Goal: Task Accomplishment & Management: Complete application form

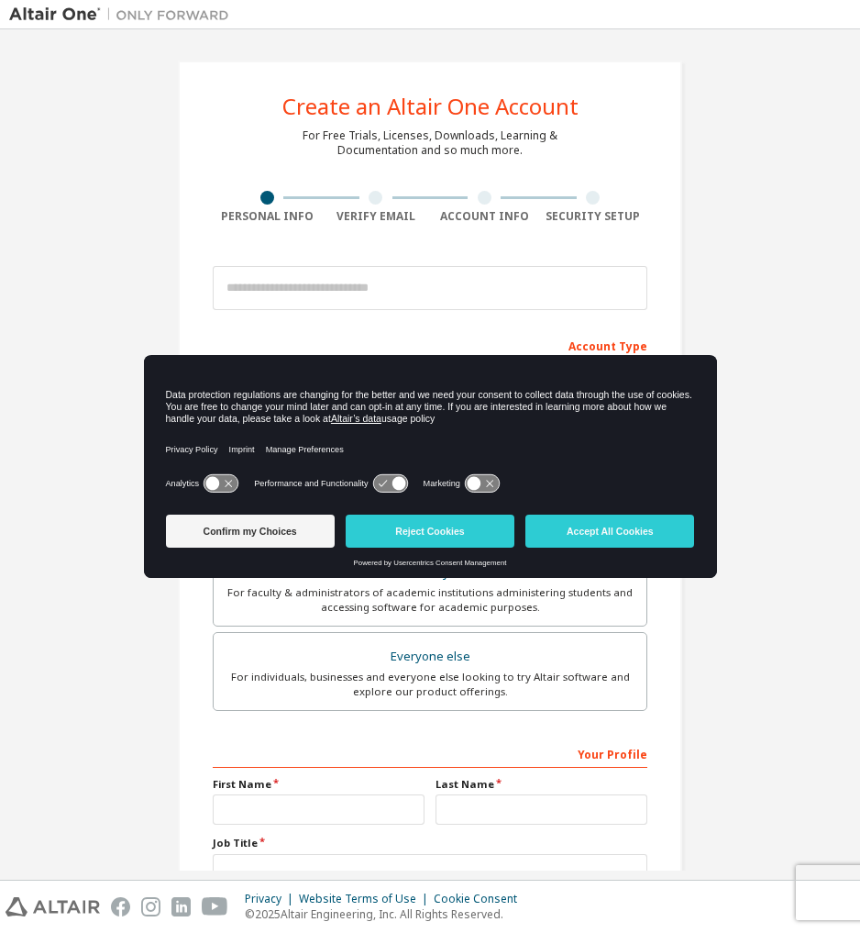
click at [453, 493] on div "Analytics Performance and Functionality Marketing" at bounding box center [430, 489] width 529 height 37
click at [448, 534] on button "Reject Cookies" at bounding box center [430, 531] width 169 height 33
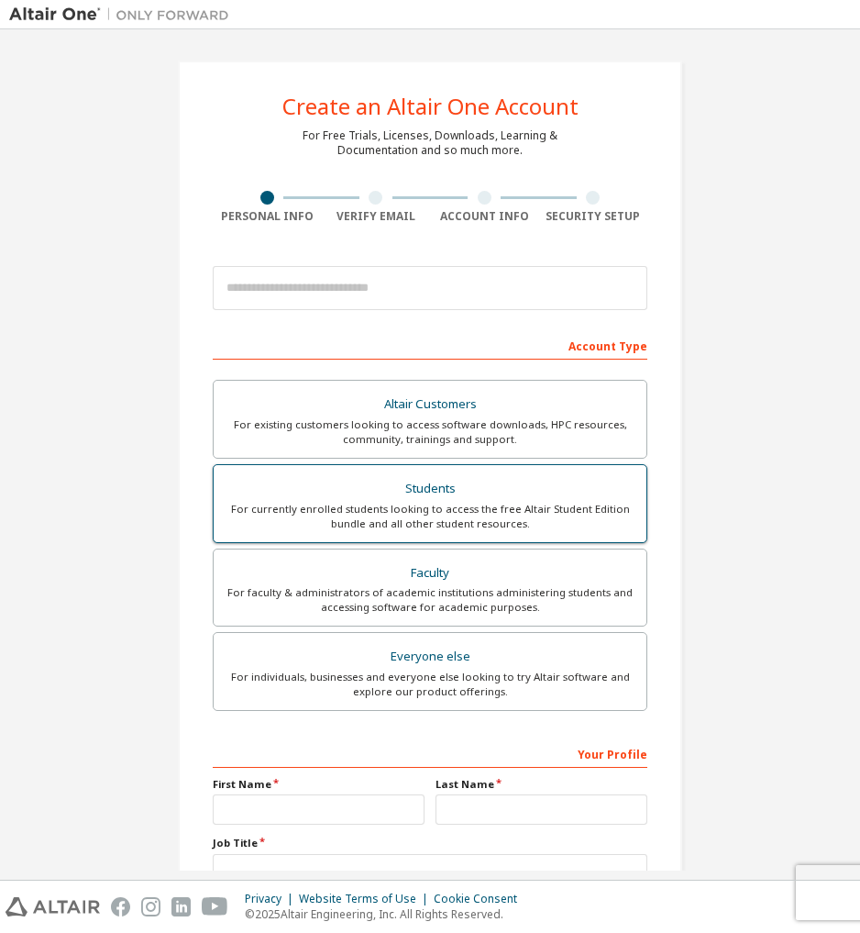
click at [438, 512] on div "For currently enrolled students looking to access the free Altair Student Editi…" at bounding box center [430, 516] width 411 height 29
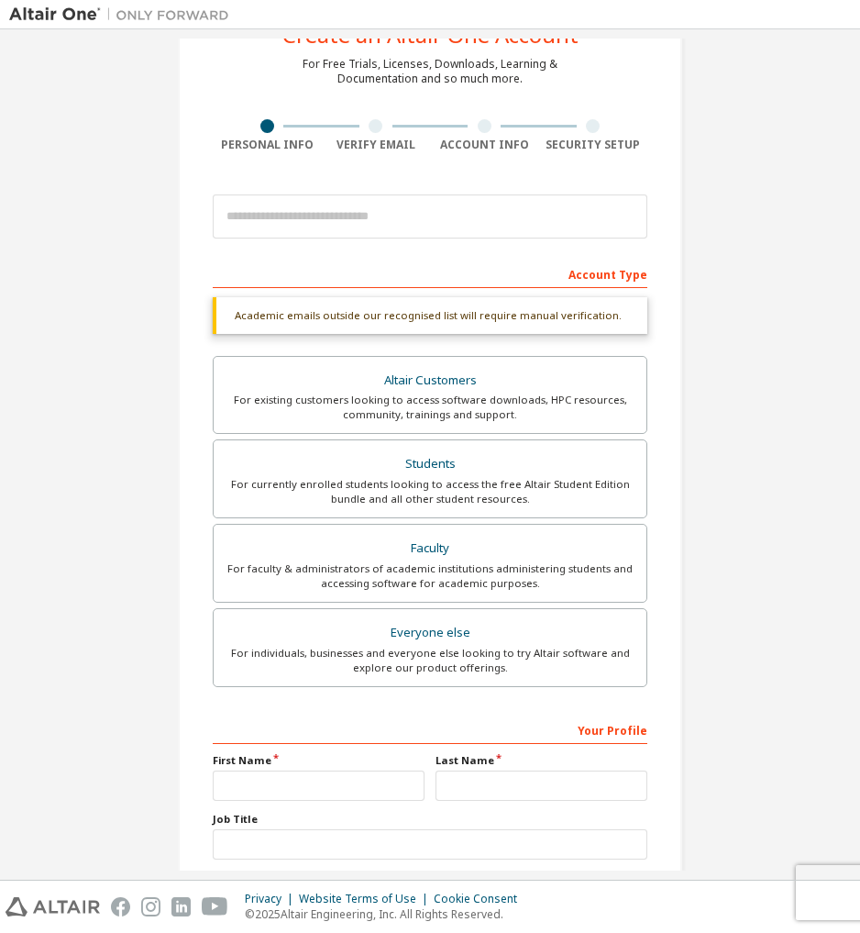
scroll to position [187, 0]
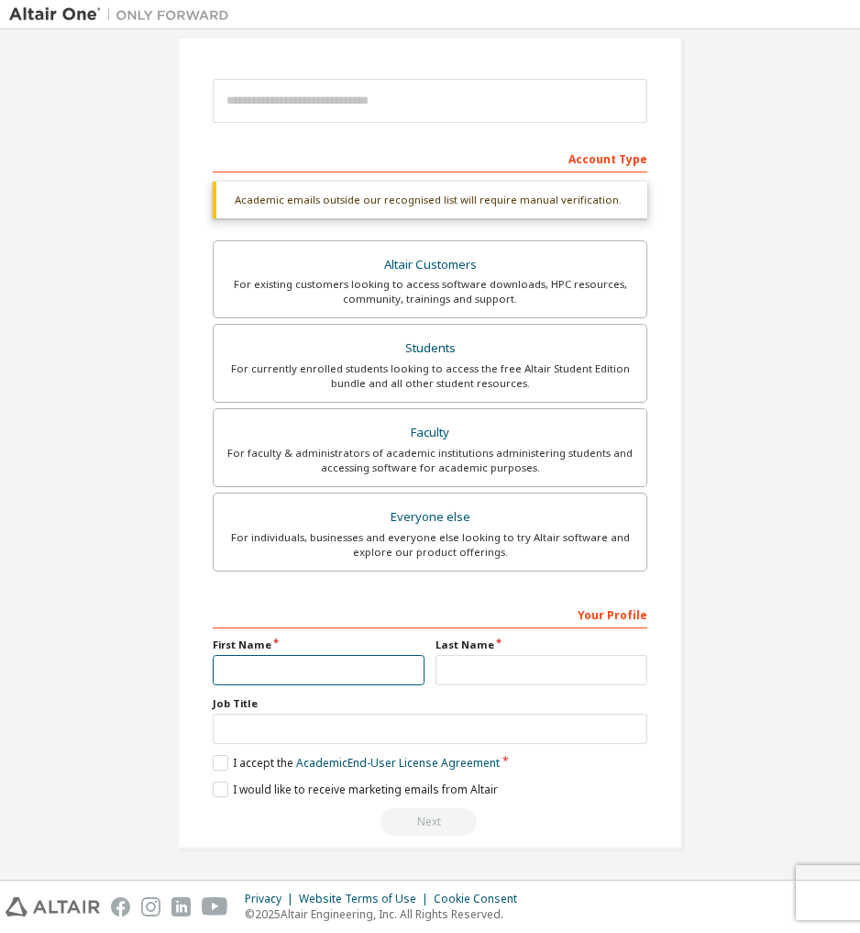
click at [321, 678] on input "text" at bounding box center [319, 670] width 212 height 30
type input "*******"
type input "*****"
click at [728, 537] on div "Create an Altair One Account For Free Trials, Licenses, Downloads, Learning & D…" at bounding box center [430, 360] width 842 height 1019
click at [218, 763] on label "I accept the Academic End-User License Agreement" at bounding box center [356, 763] width 287 height 16
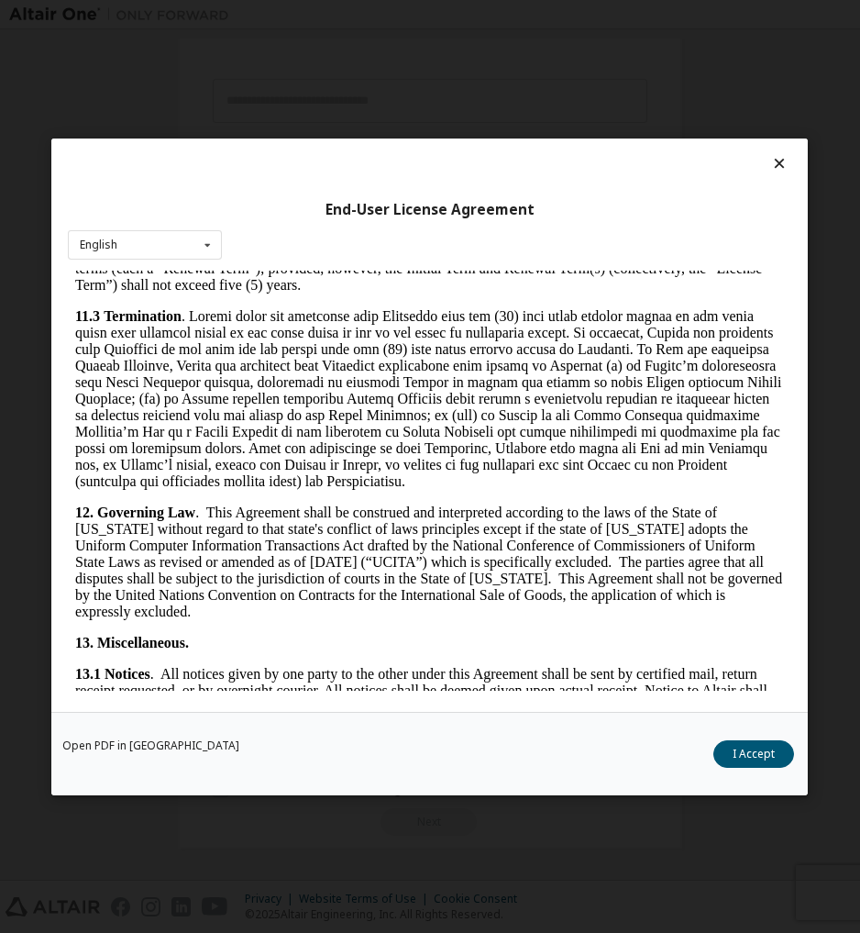
scroll to position [3674, 0]
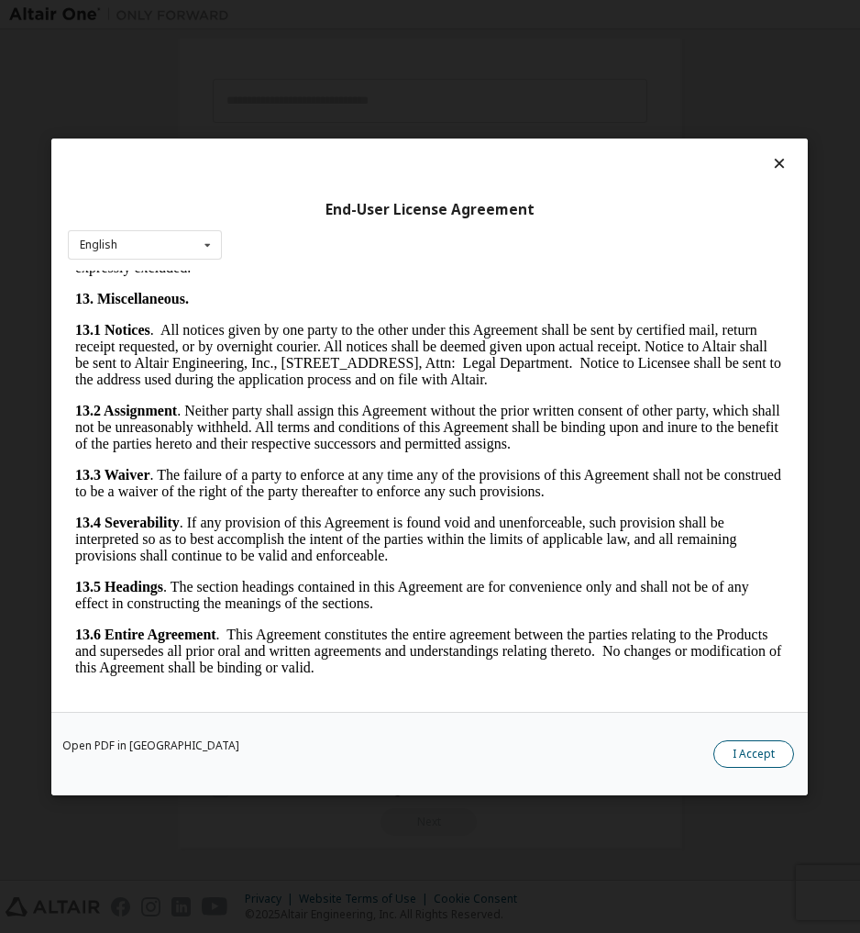
click at [738, 746] on button "I Accept" at bounding box center [755, 753] width 81 height 28
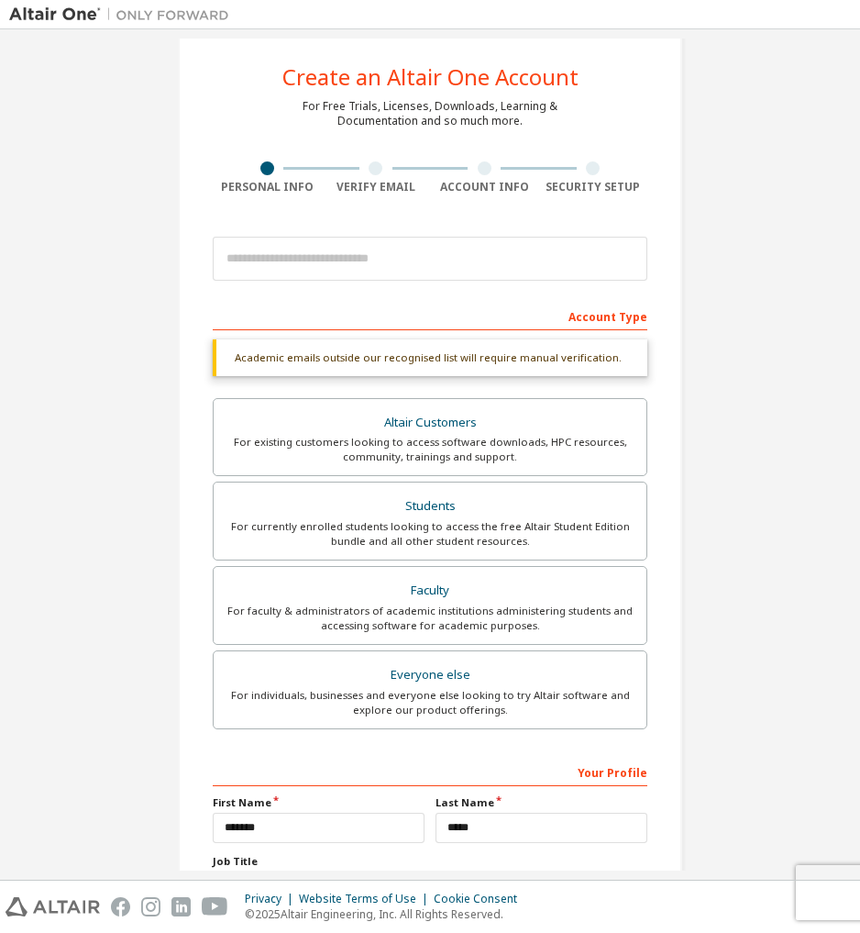
scroll to position [49, 0]
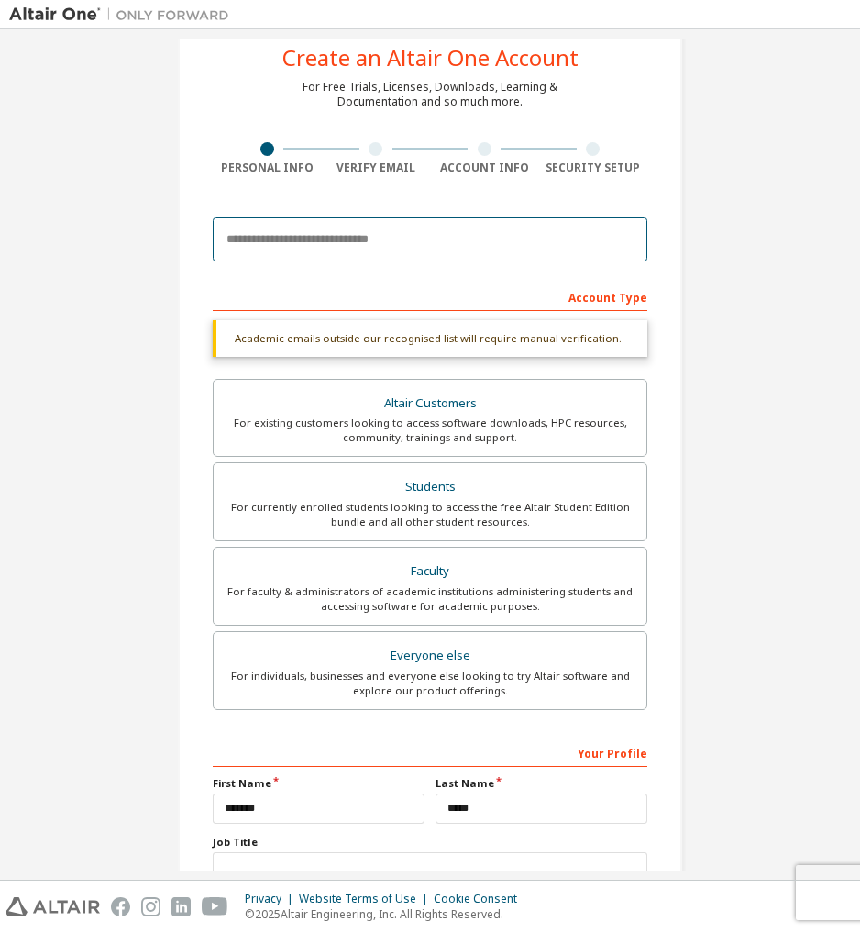
click at [561, 239] on input "email" at bounding box center [430, 239] width 435 height 44
type input "**********"
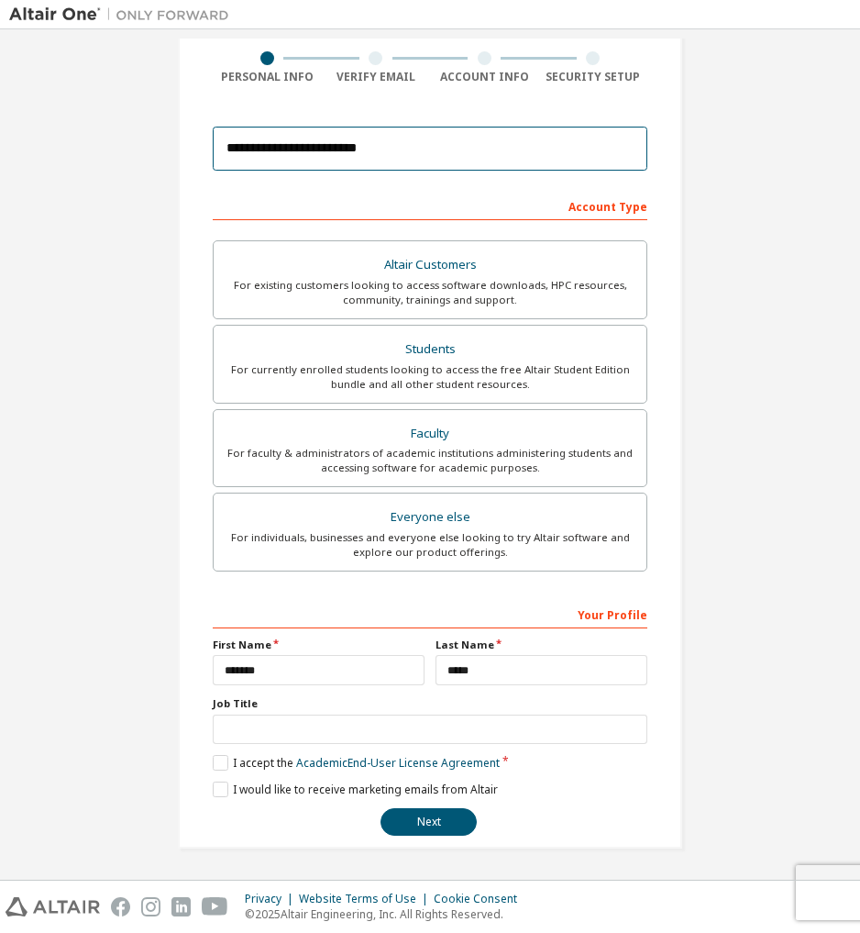
scroll to position [139, 0]
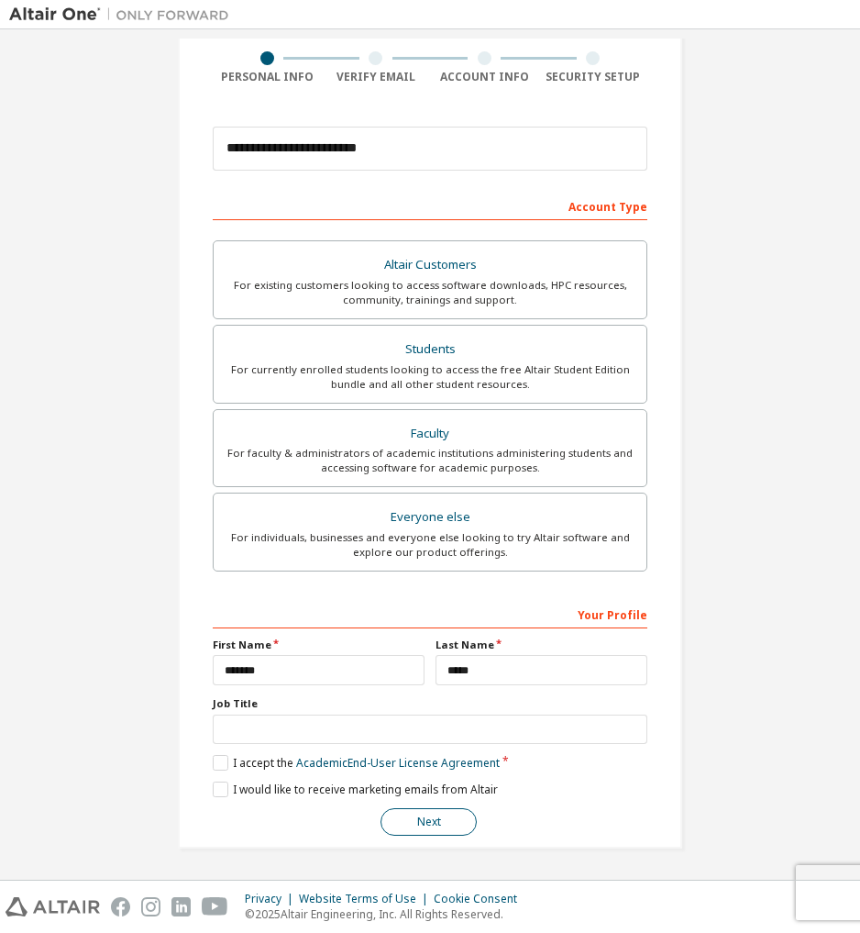
click at [435, 827] on button "Next" at bounding box center [429, 822] width 96 height 28
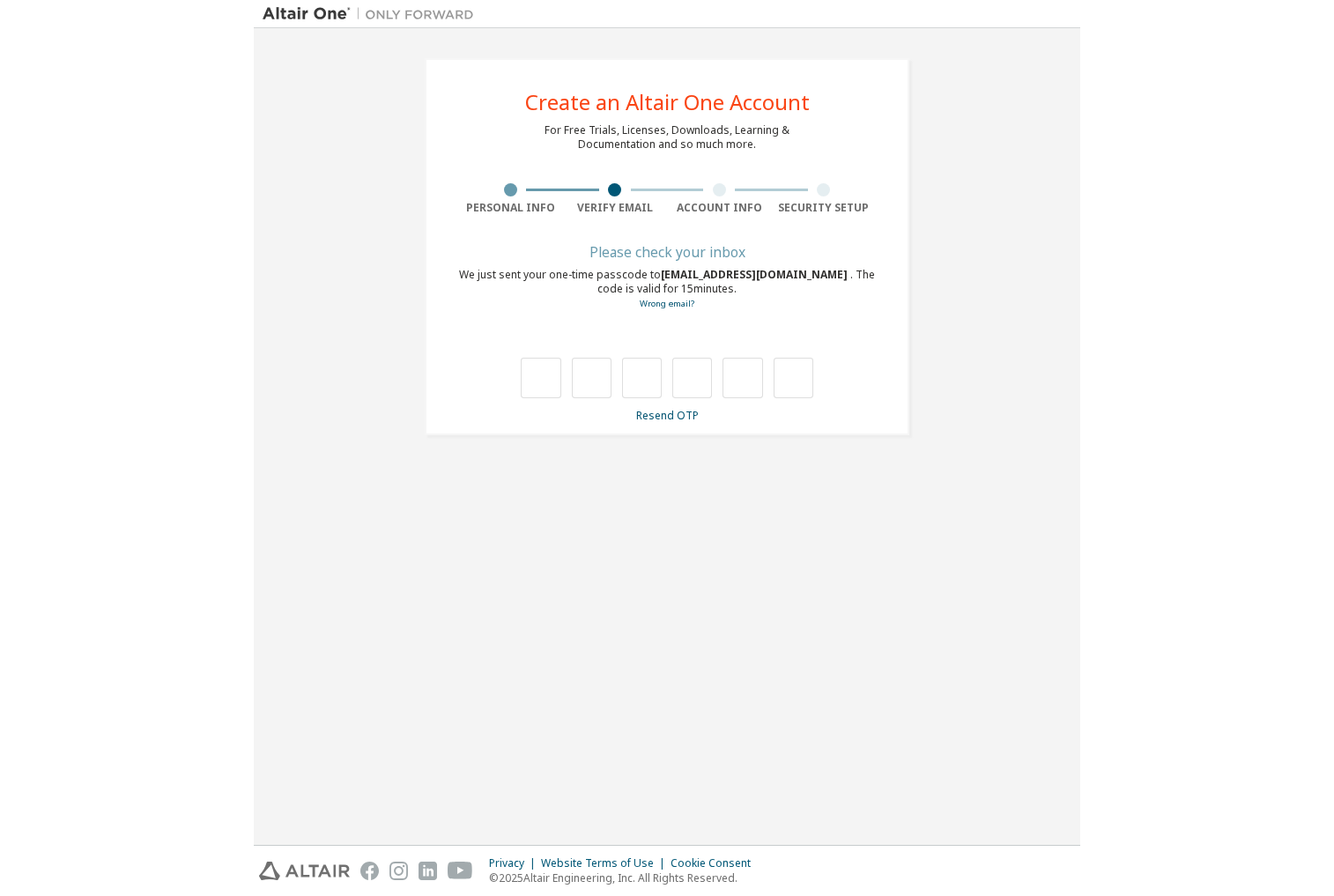
scroll to position [0, 0]
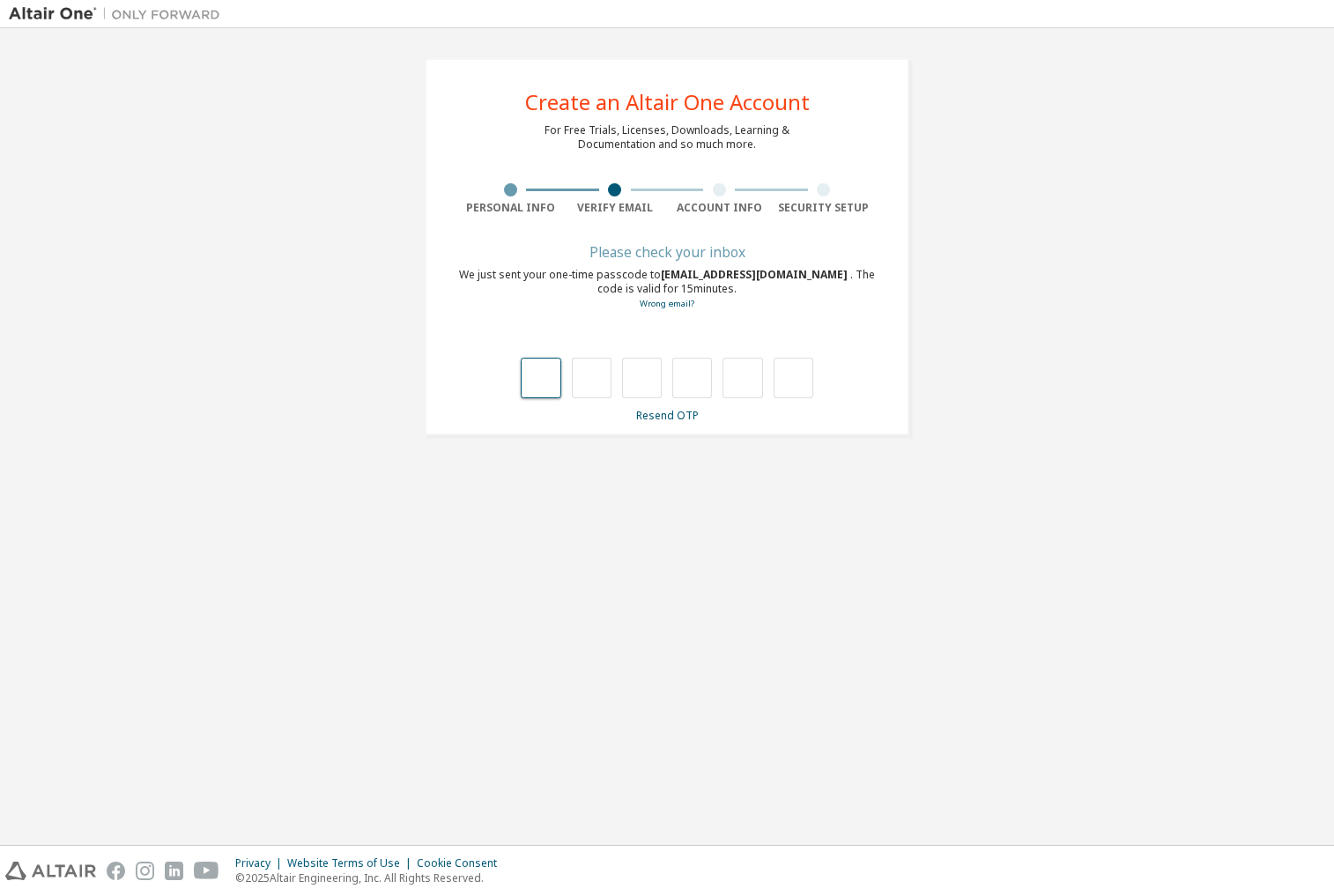
type input "*"
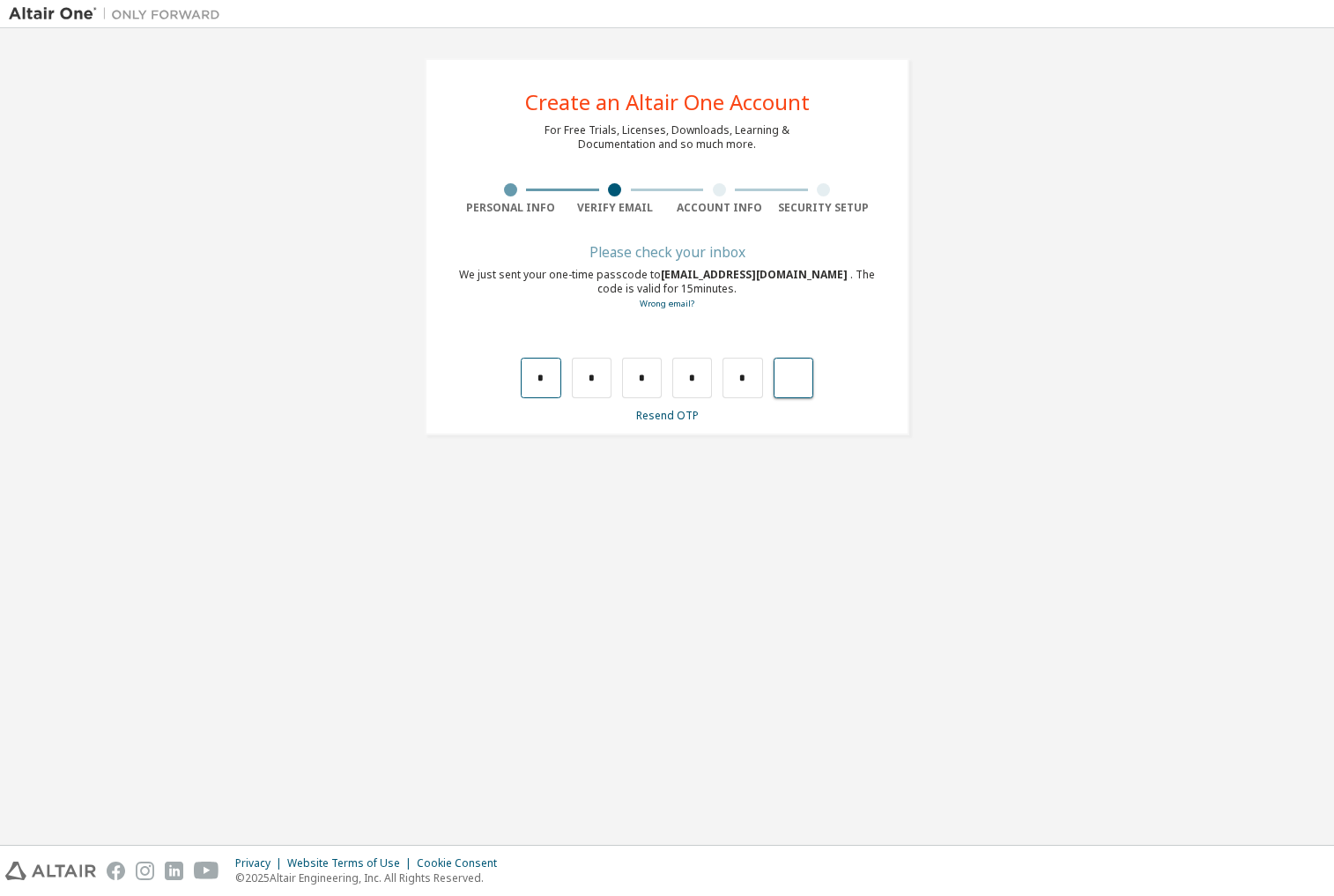
type input "*"
